Goal: Navigation & Orientation: Find specific page/section

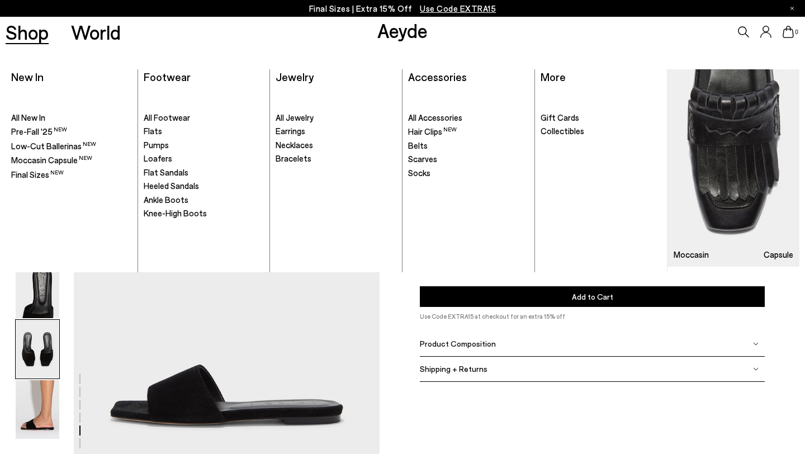
scroll to position [1639, 0]
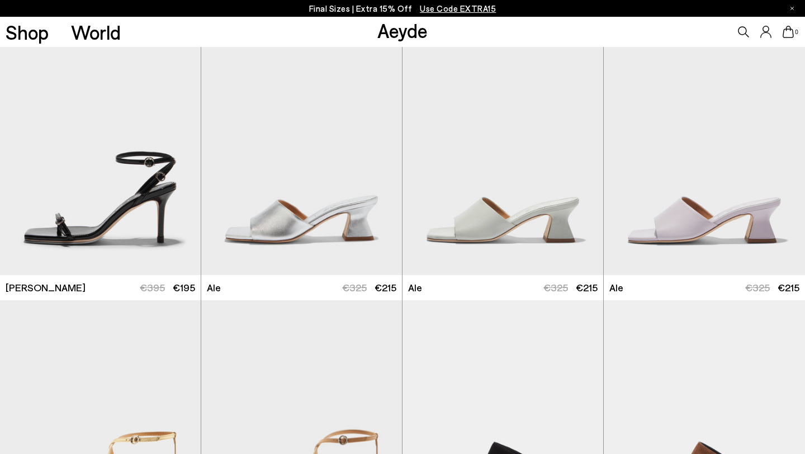
scroll to position [2245, 0]
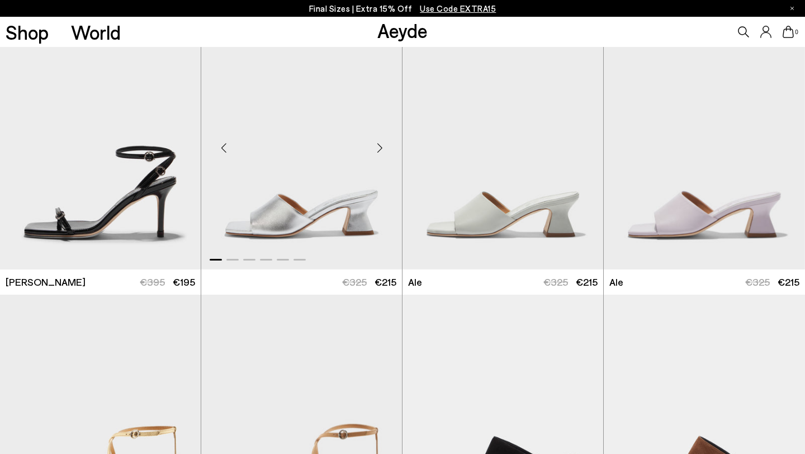
click at [380, 149] on div "Next slide" at bounding box center [380, 148] width 34 height 34
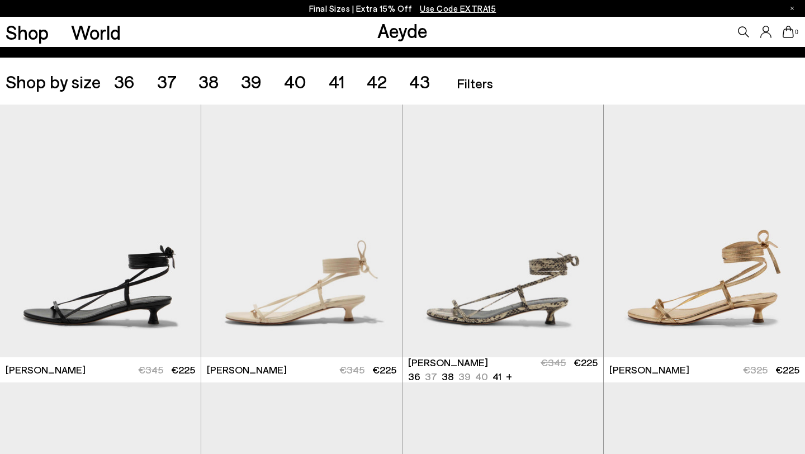
scroll to position [234, 0]
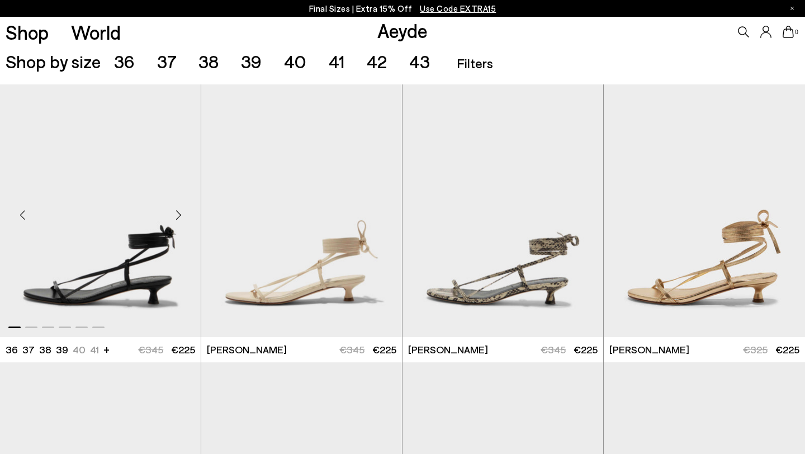
click at [118, 272] on img "1 / 6" at bounding box center [100, 210] width 201 height 252
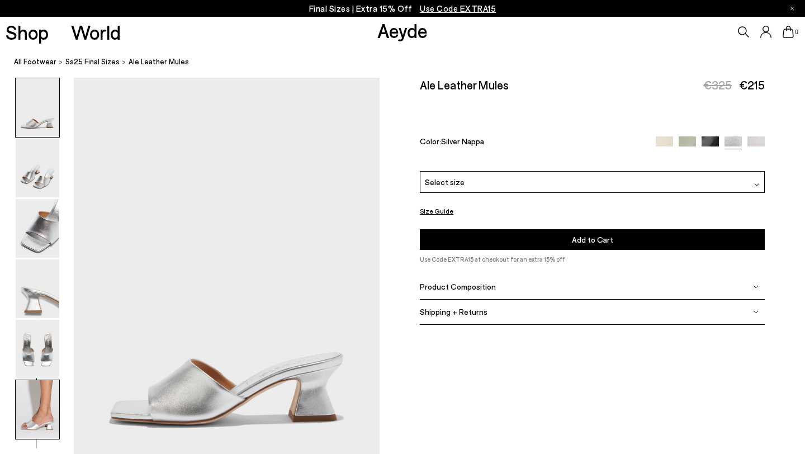
click at [34, 412] on img at bounding box center [38, 409] width 44 height 59
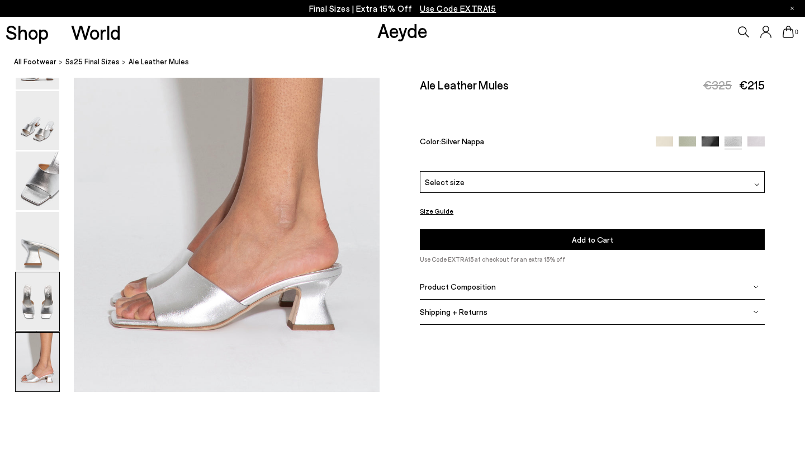
scroll to position [2135, 0]
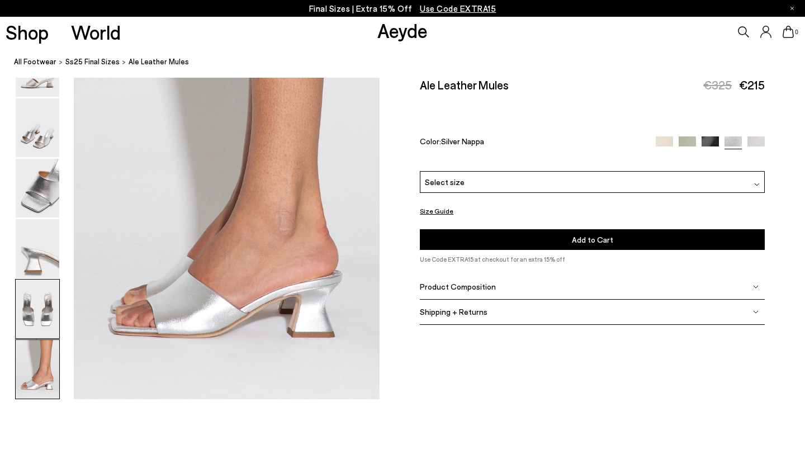
click at [41, 292] on img at bounding box center [38, 309] width 44 height 59
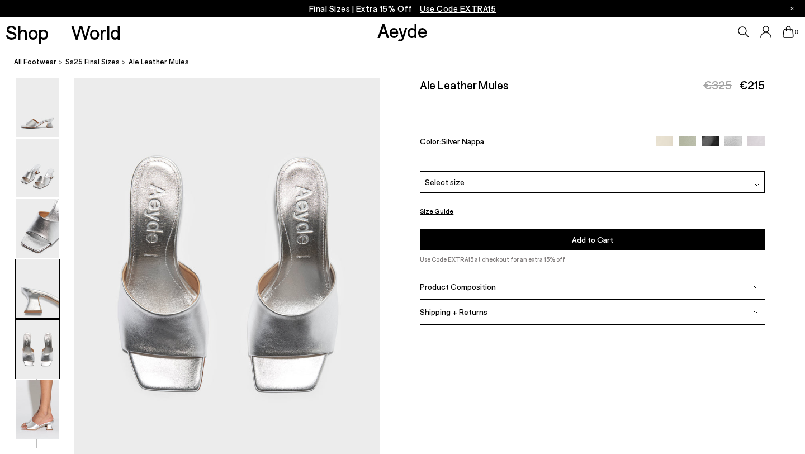
scroll to position [1639, 0]
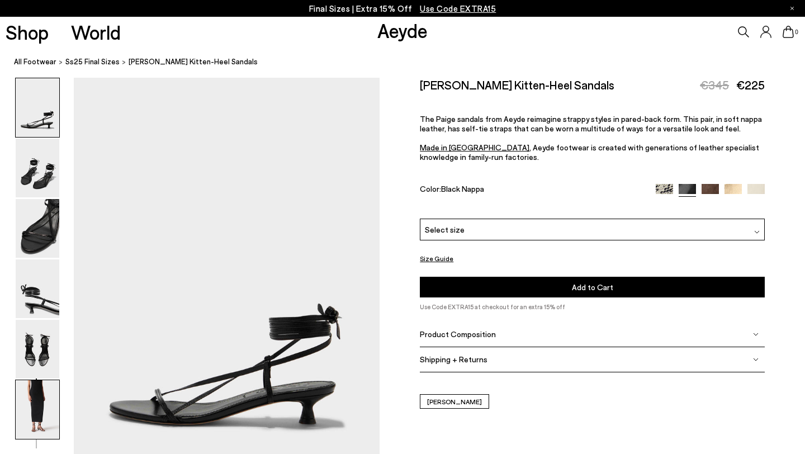
click at [46, 408] on img at bounding box center [38, 409] width 44 height 59
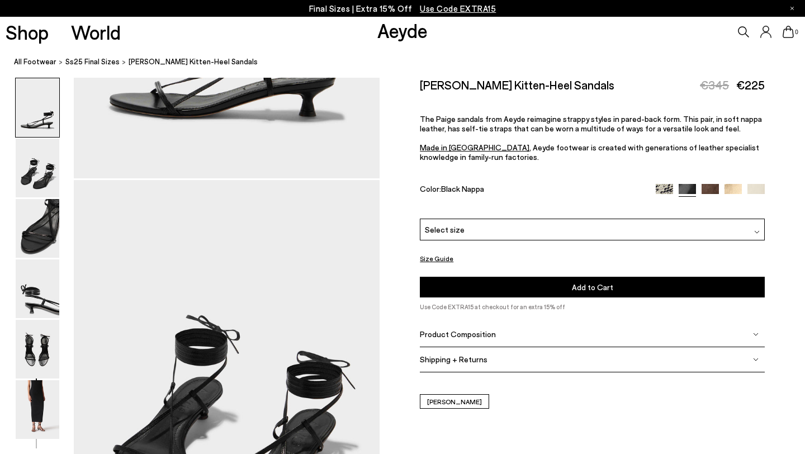
scroll to position [306, 0]
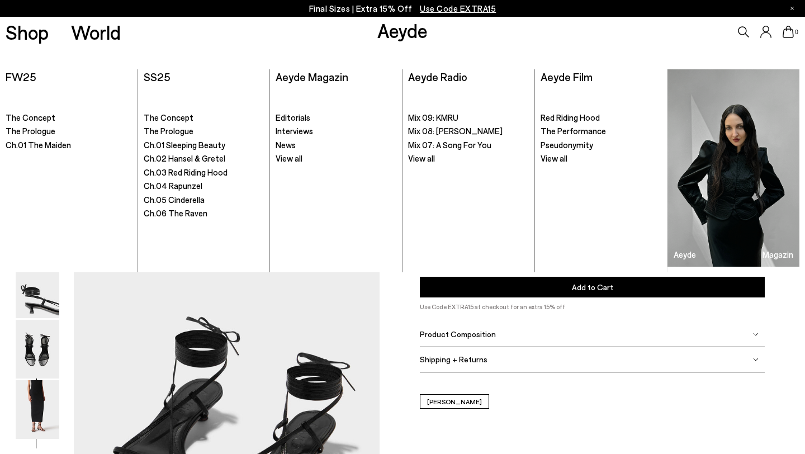
click at [409, 34] on link "Aeyde" at bounding box center [402, 29] width 50 height 23
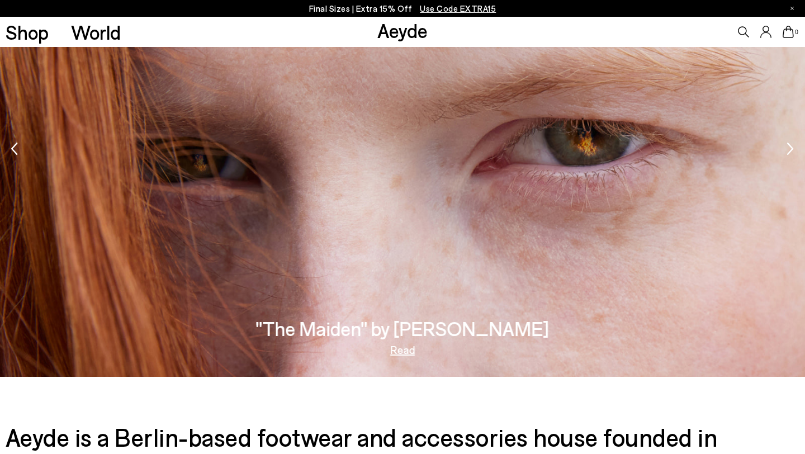
scroll to position [1660, 0]
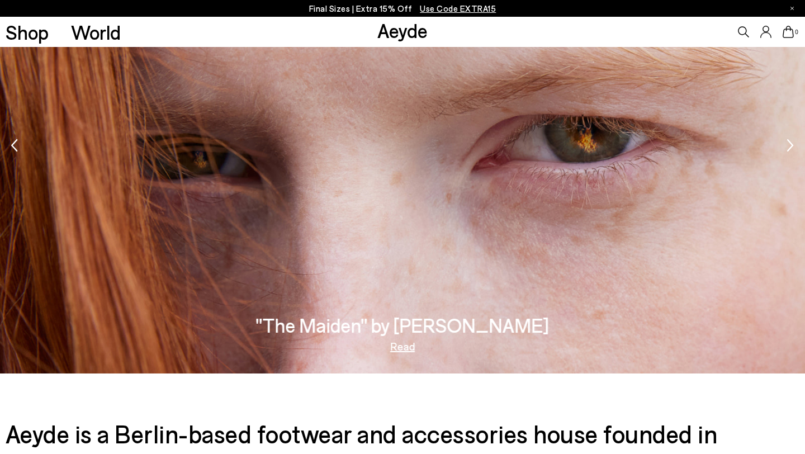
click at [412, 342] on link "Read" at bounding box center [402, 346] width 25 height 11
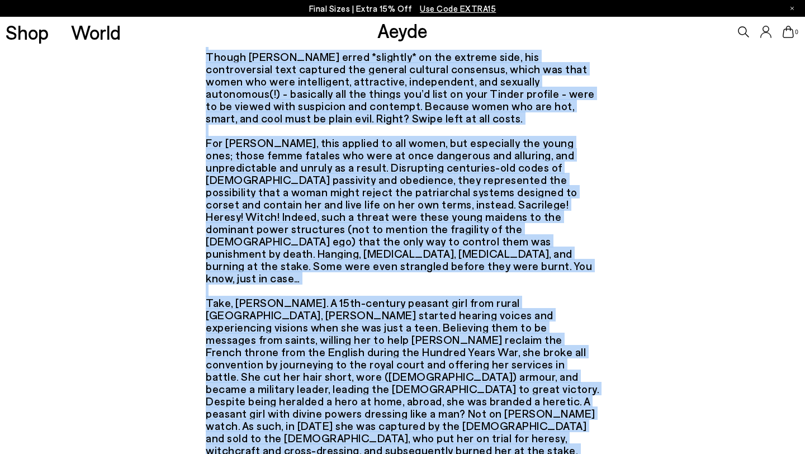
scroll to position [787, 0]
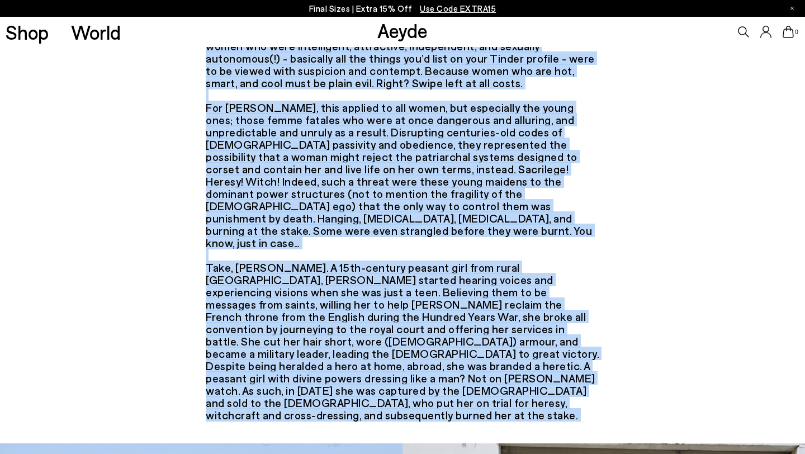
drag, startPoint x: 207, startPoint y: 240, endPoint x: 554, endPoint y: 375, distance: 372.0
copy div "In his 1486 book Malleus Maleficarum, the German Catholic clergyman and renowne…"
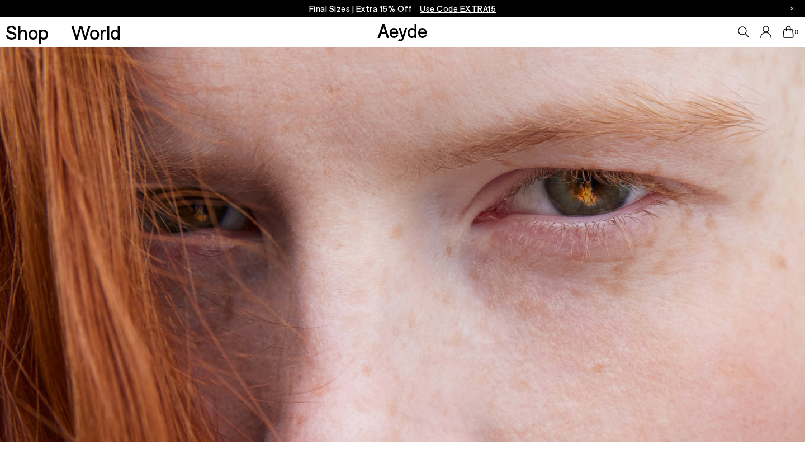
scroll to position [0, 0]
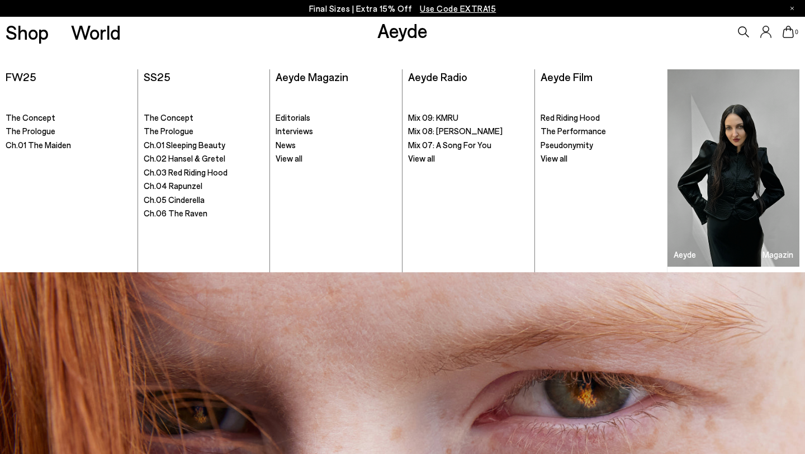
click at [390, 32] on link "Aeyde" at bounding box center [402, 29] width 50 height 23
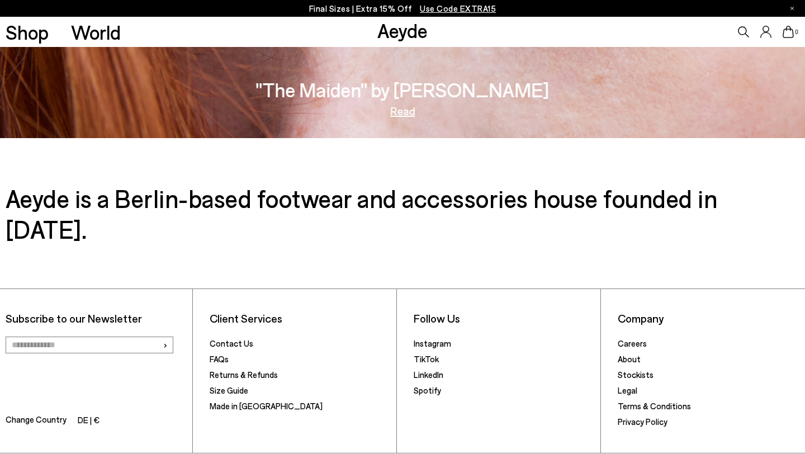
scroll to position [1897, 0]
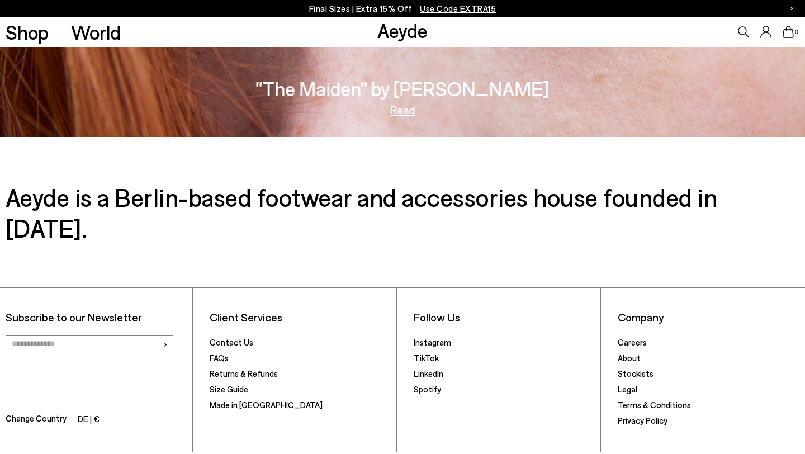
click at [640, 337] on link "Careers" at bounding box center [632, 342] width 29 height 10
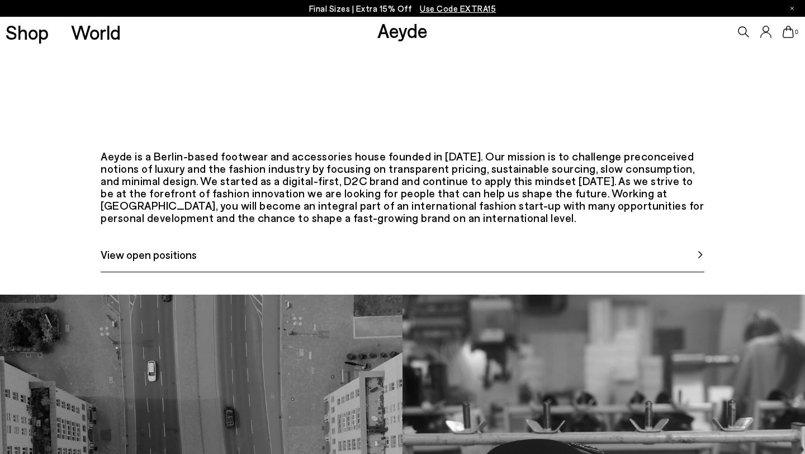
scroll to position [455, 0]
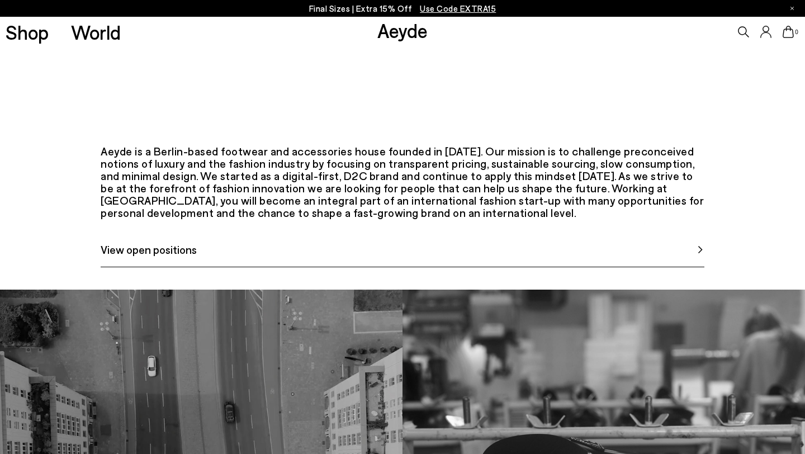
click at [186, 258] on span "View open positions" at bounding box center [149, 249] width 96 height 17
